Goal: Find specific page/section: Find specific page/section

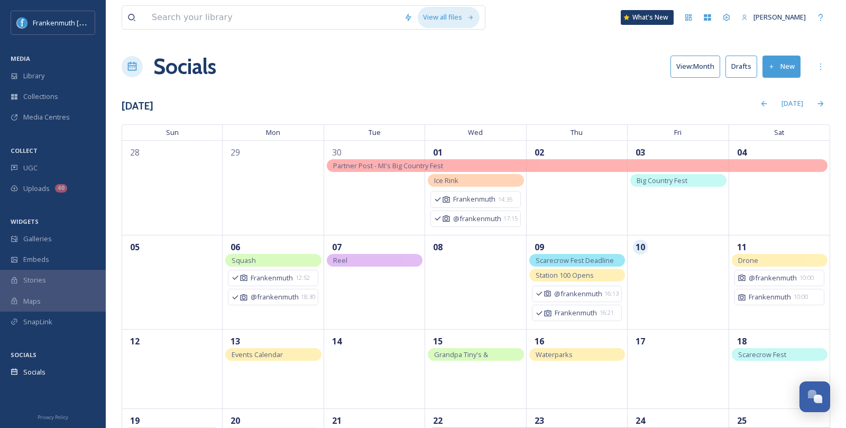
scroll to position [146, 0]
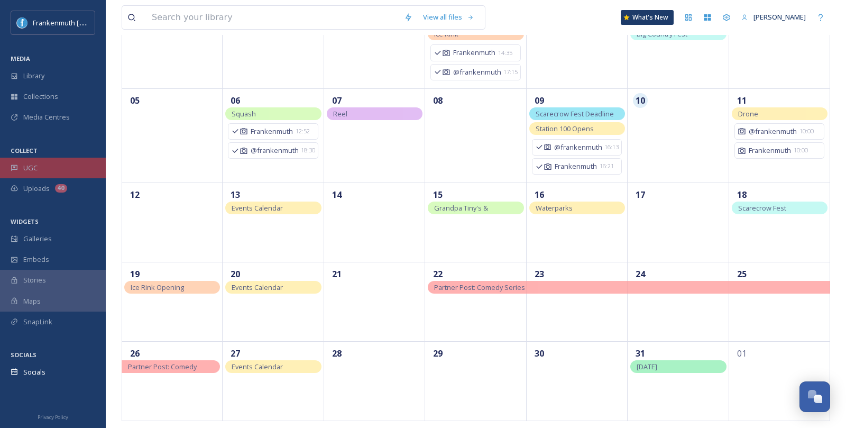
click at [60, 160] on div "UGC" at bounding box center [53, 168] width 106 height 21
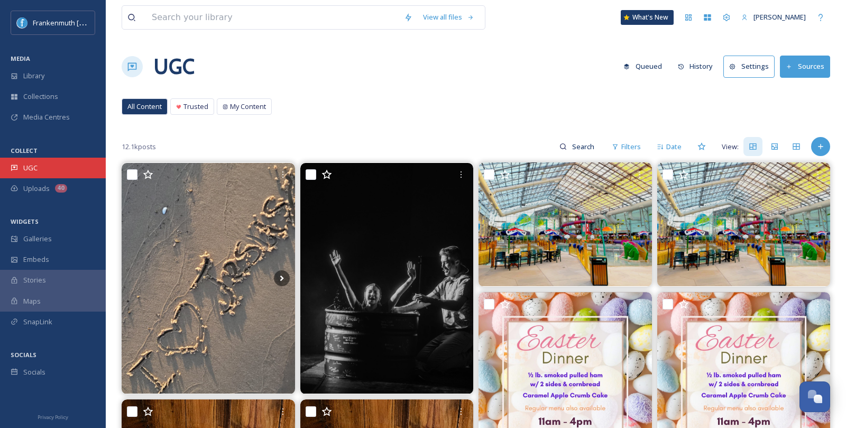
click at [48, 164] on div "UGC" at bounding box center [53, 168] width 106 height 21
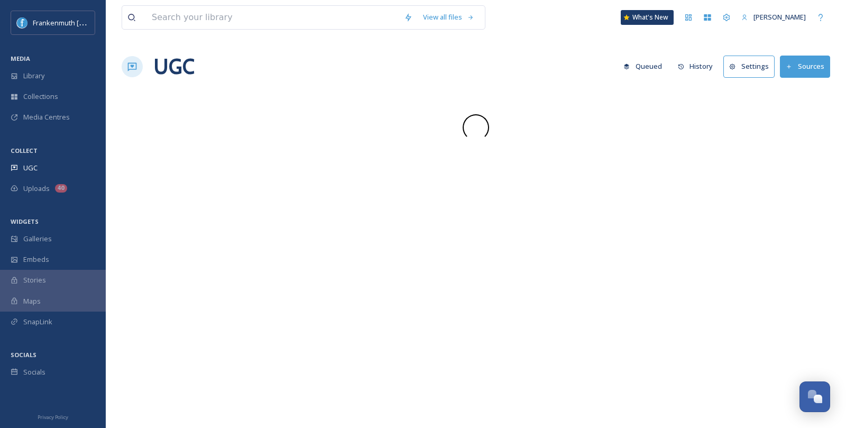
click at [48, 164] on div "UGC" at bounding box center [53, 168] width 106 height 21
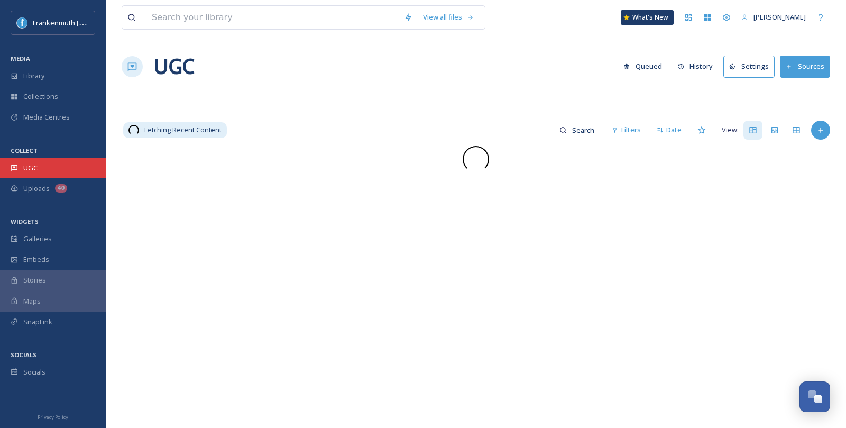
click at [48, 164] on div "UGC" at bounding box center [53, 168] width 106 height 21
